Goal: Find specific page/section: Find specific page/section

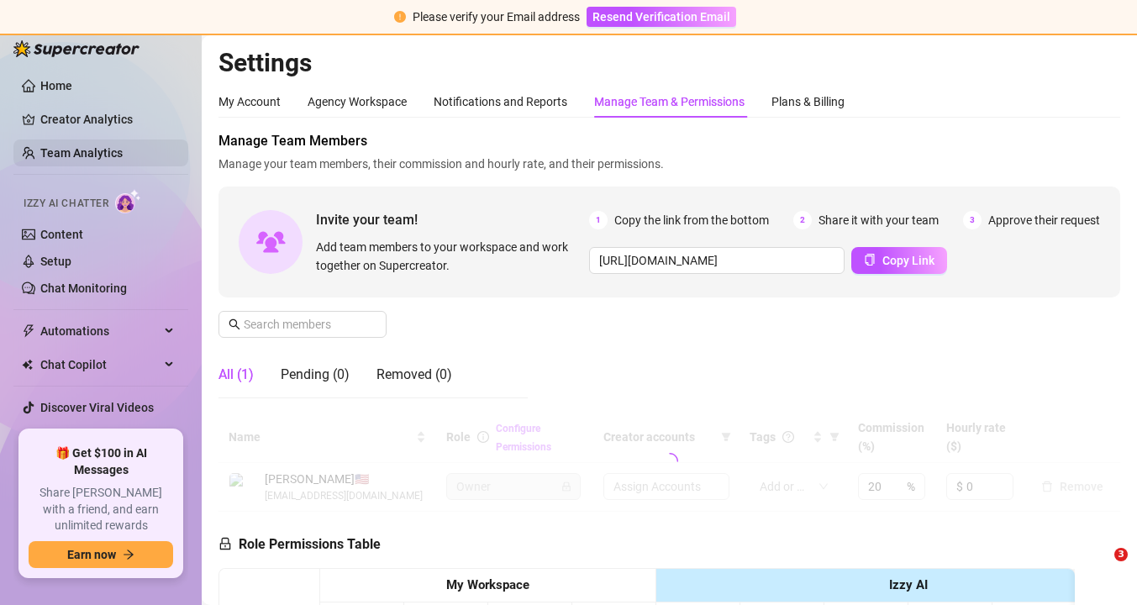
click at [57, 152] on link "Team Analytics" at bounding box center [81, 152] width 82 height 13
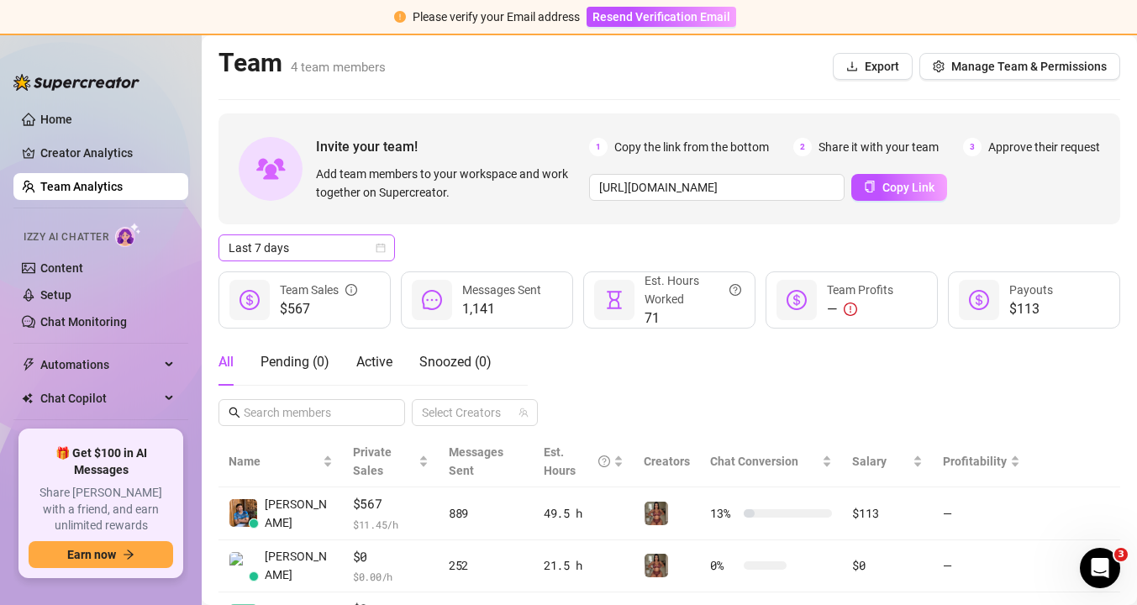
click at [376, 245] on icon "calendar" at bounding box center [381, 248] width 10 height 10
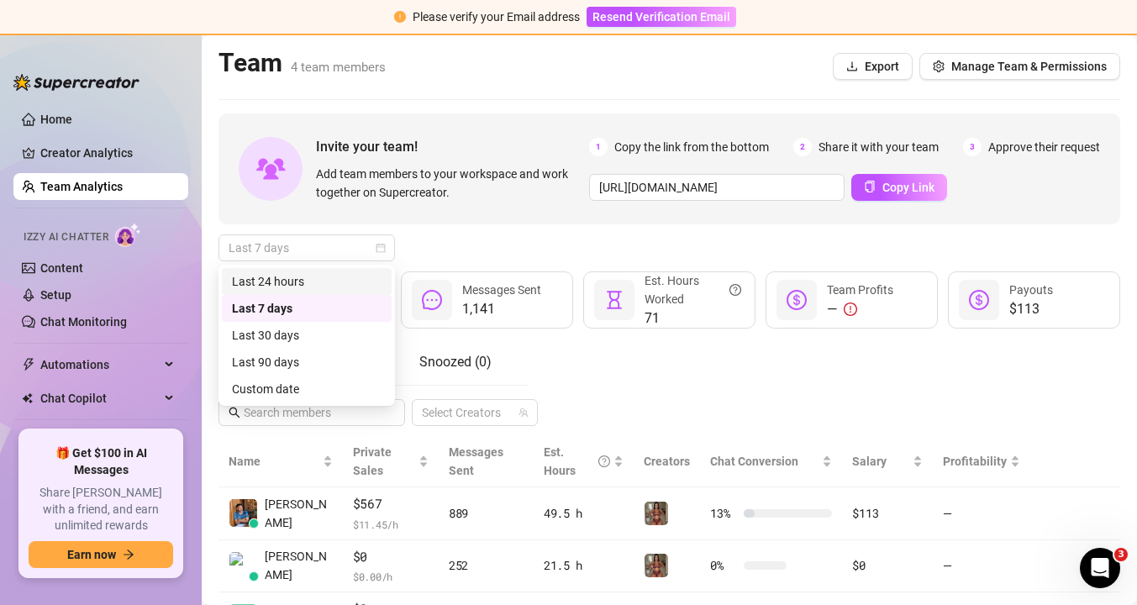
click at [355, 278] on div "Last 24 hours" at bounding box center [307, 281] width 150 height 18
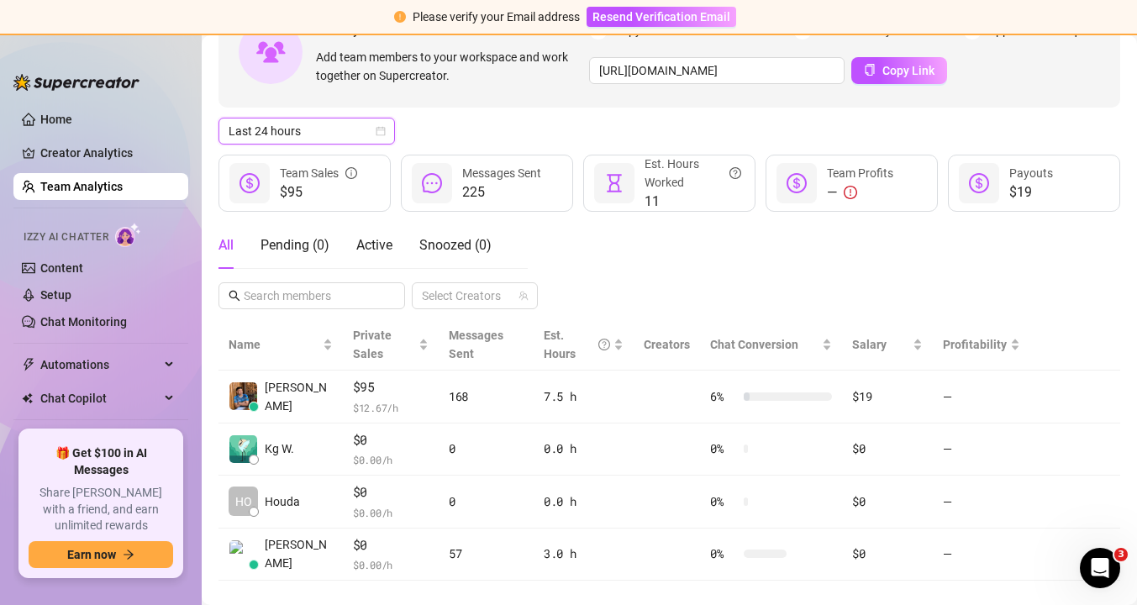
scroll to position [143, 0]
